Goal: Task Accomplishment & Management: Manage account settings

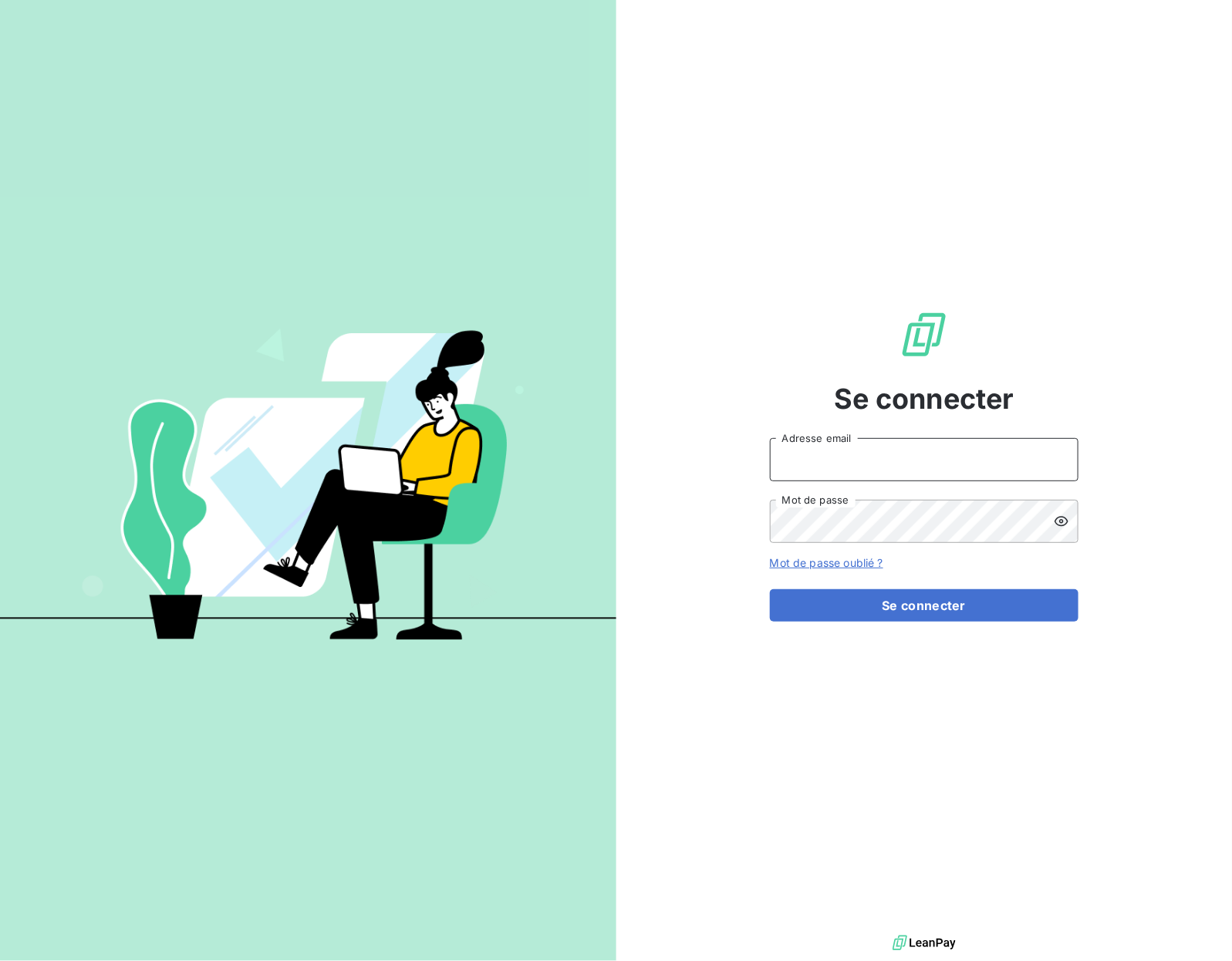
click at [739, 471] on input "Adresse email" at bounding box center [924, 460] width 308 height 43
click at [739, 460] on input "Adresse email" at bounding box center [924, 460] width 308 height 43
click at [0, 847] on com-1password-button at bounding box center [0, 961] width 0 height 0
click at [983, 457] on input "Adresse email" at bounding box center [924, 460] width 308 height 43
click at [0, 960] on com-1password-button at bounding box center [0, 961] width 0 height 0
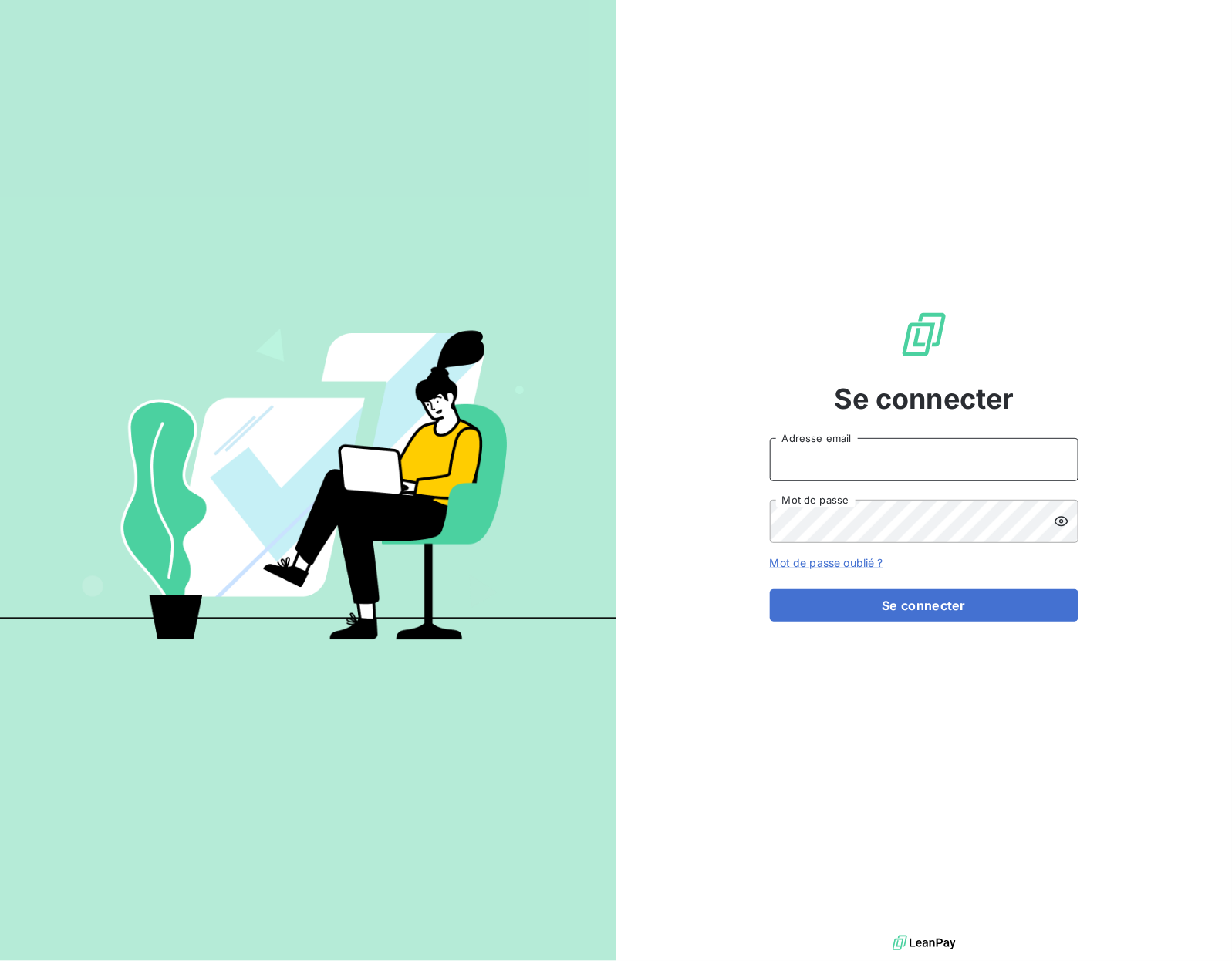
type input "recouvrement-kly@cmservice.fr"
click at [903, 592] on button "Se connecter" at bounding box center [924, 606] width 308 height 33
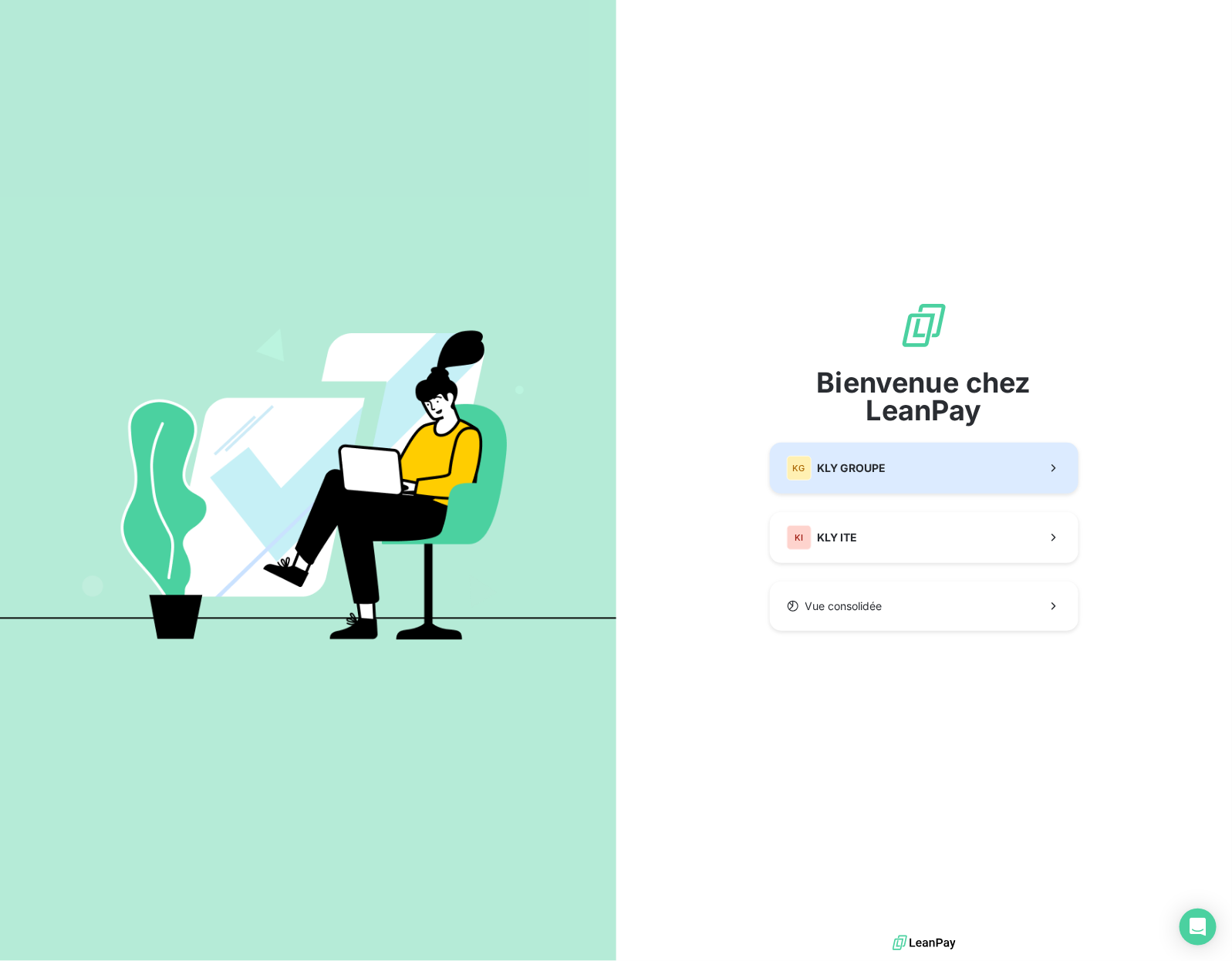
click at [897, 457] on button "KG KLY GROUPE" at bounding box center [924, 468] width 308 height 51
